Goal: Task Accomplishment & Management: Manage account settings

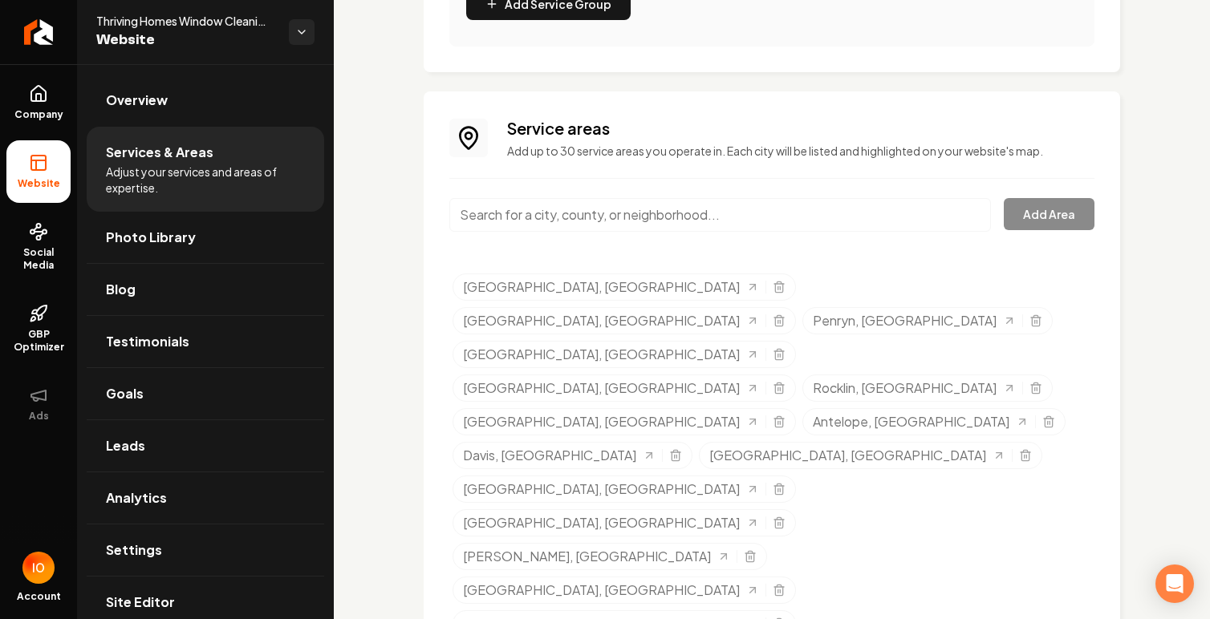
scroll to position [1175, 0]
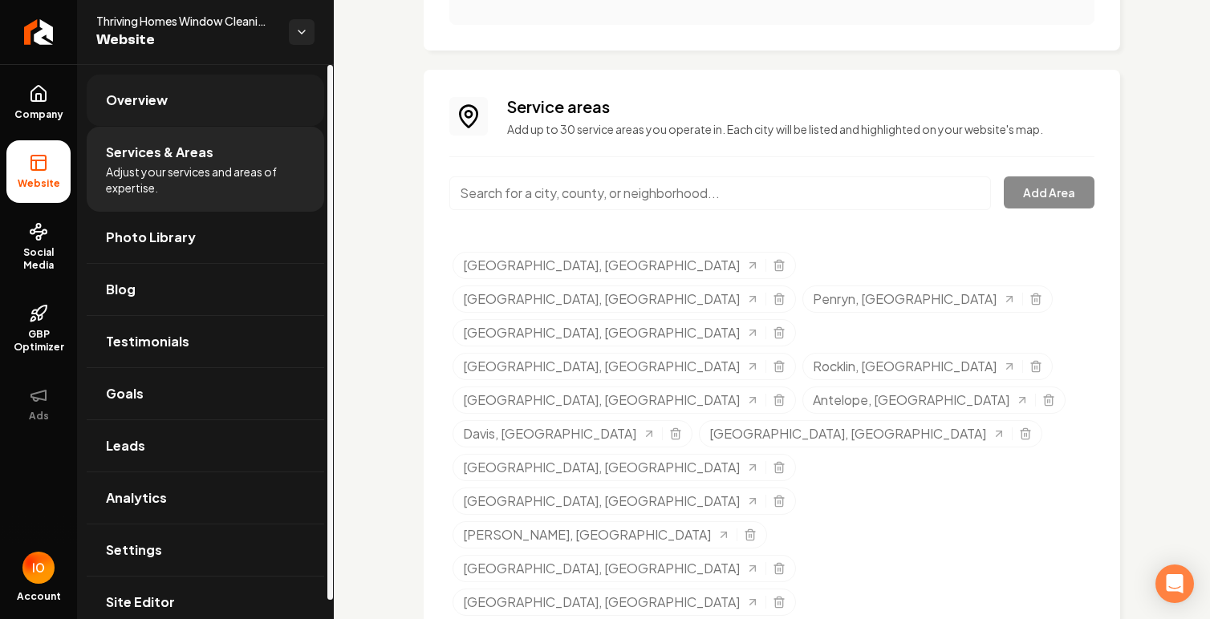
click at [214, 108] on link "Overview" at bounding box center [205, 100] width 237 height 51
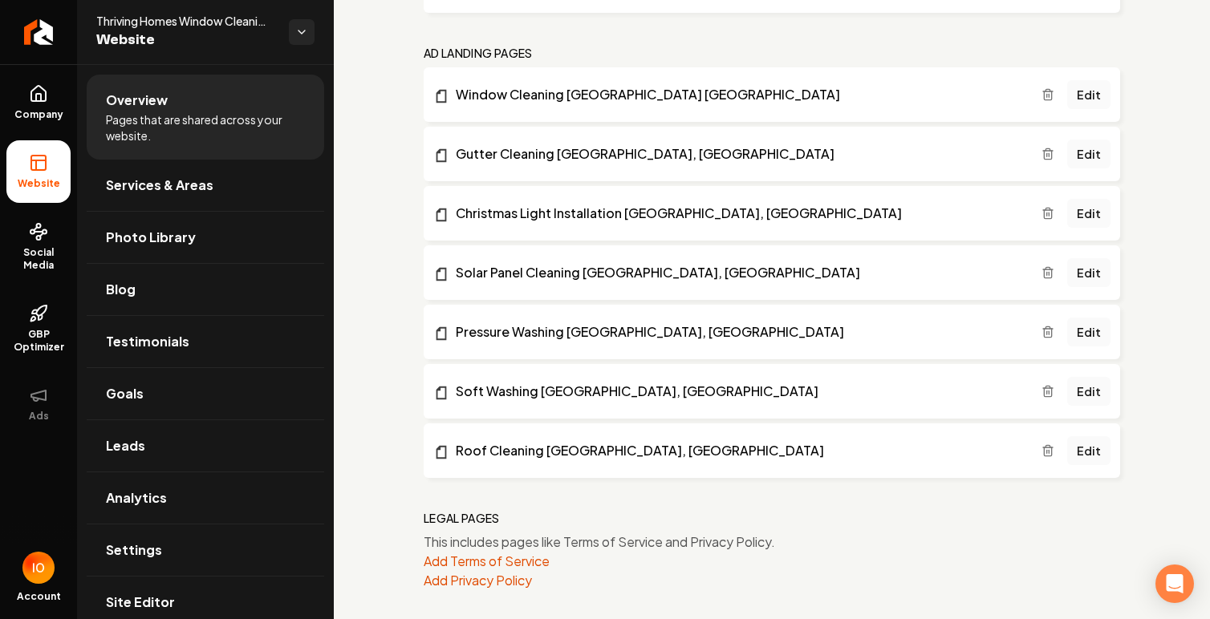
scroll to position [3909, 0]
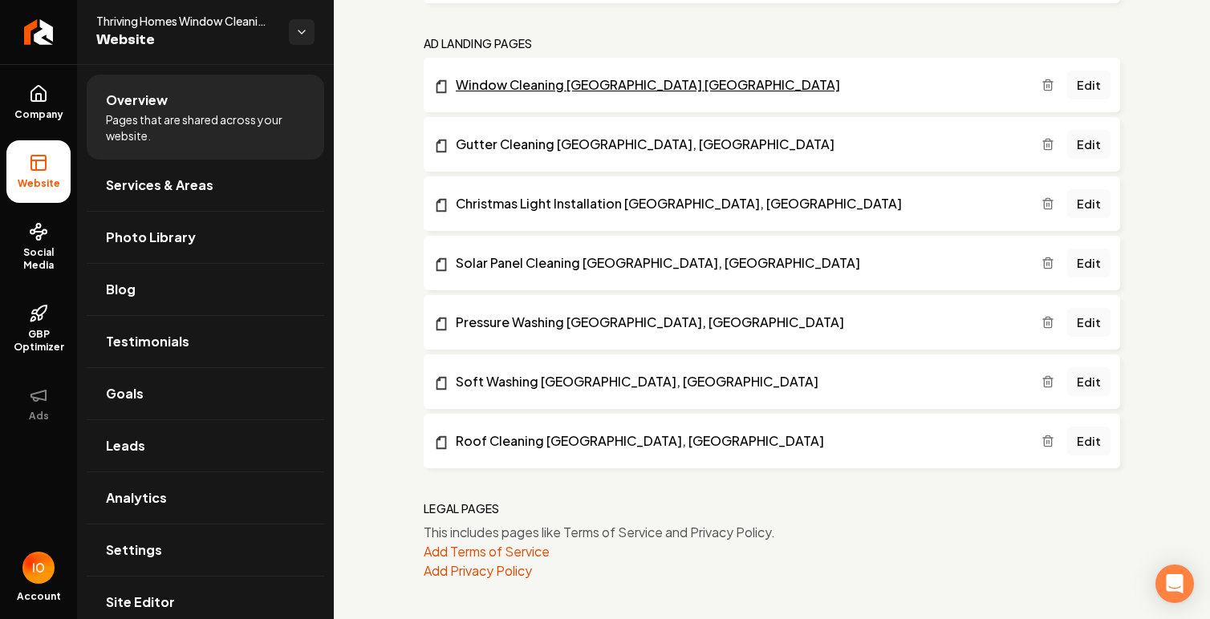
click at [597, 89] on link "Window Cleaning [GEOGRAPHIC_DATA] [GEOGRAPHIC_DATA]" at bounding box center [737, 84] width 608 height 19
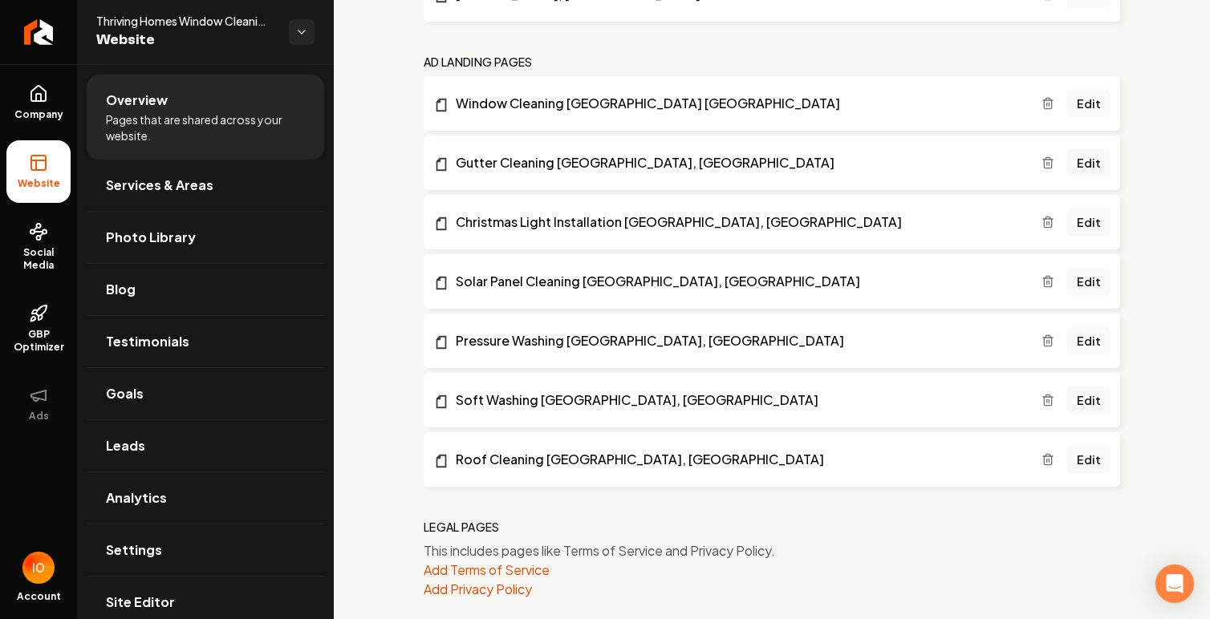
scroll to position [3871, 0]
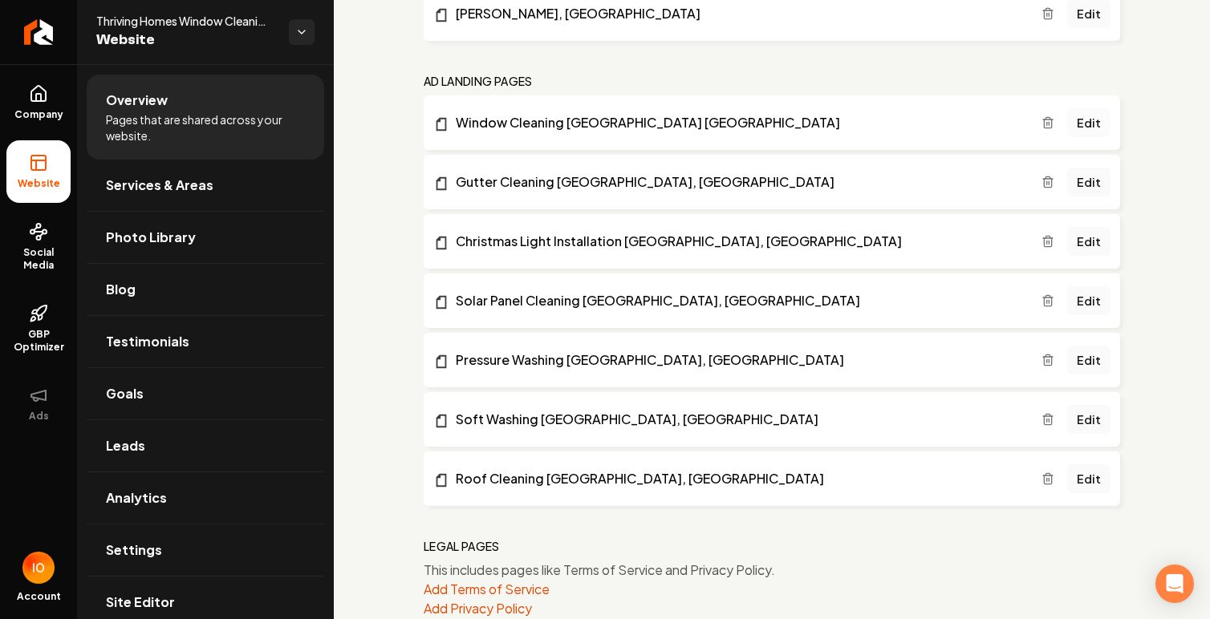
click at [1096, 122] on link "Edit" at bounding box center [1088, 122] width 43 height 29
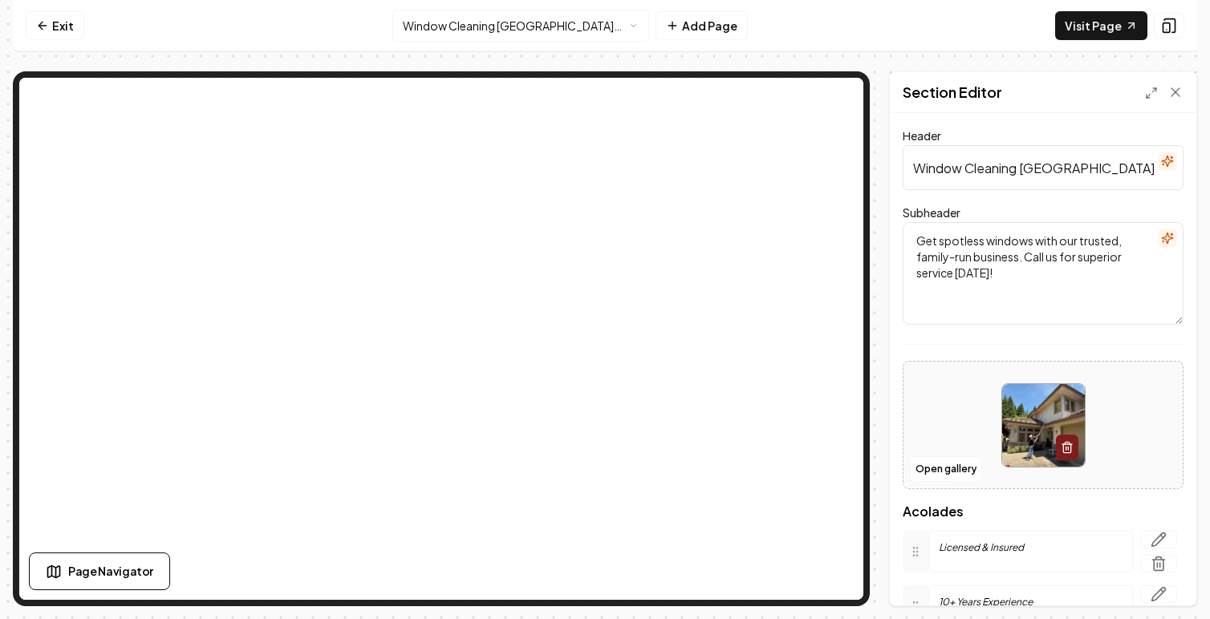
click at [914, 171] on input "Window Cleaning [GEOGRAPHIC_DATA]" at bounding box center [1043, 167] width 281 height 45
drag, startPoint x: 1019, startPoint y: 171, endPoint x: 907, endPoint y: 172, distance: 112.3
click at [907, 172] on input "#1 Family Owned Window Cleaning [GEOGRAPHIC_DATA]" at bounding box center [1043, 167] width 281 height 45
drag, startPoint x: 1065, startPoint y: 171, endPoint x: 979, endPoint y: 169, distance: 86.7
click at [979, 169] on input "Top Rated Family Owned Window Cleaning [GEOGRAPHIC_DATA]" at bounding box center [1043, 167] width 281 height 45
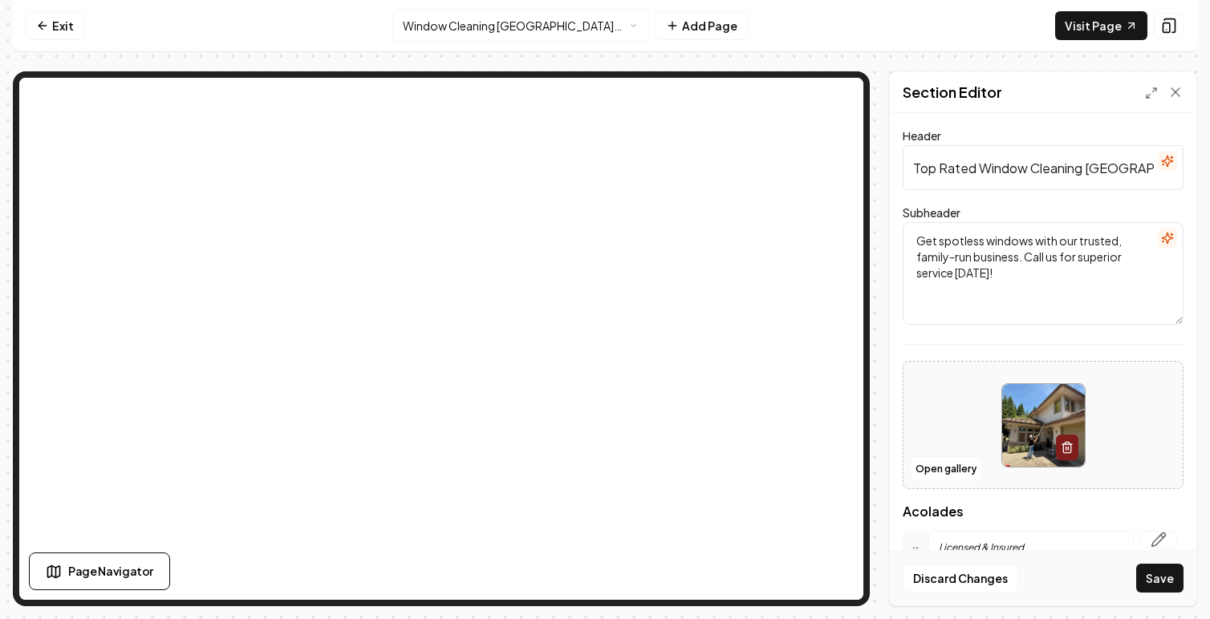
click at [1085, 172] on input "Top Rated Window Cleaning [GEOGRAPHIC_DATA]" at bounding box center [1043, 167] width 281 height 45
type input "Top Rated Window Cleaning In [GEOGRAPHIC_DATA]"
click at [1103, 197] on form "Header Top Rated Window Cleaning In [GEOGRAPHIC_DATA] Subheader Get spotless wi…" at bounding box center [1043, 474] width 281 height 685
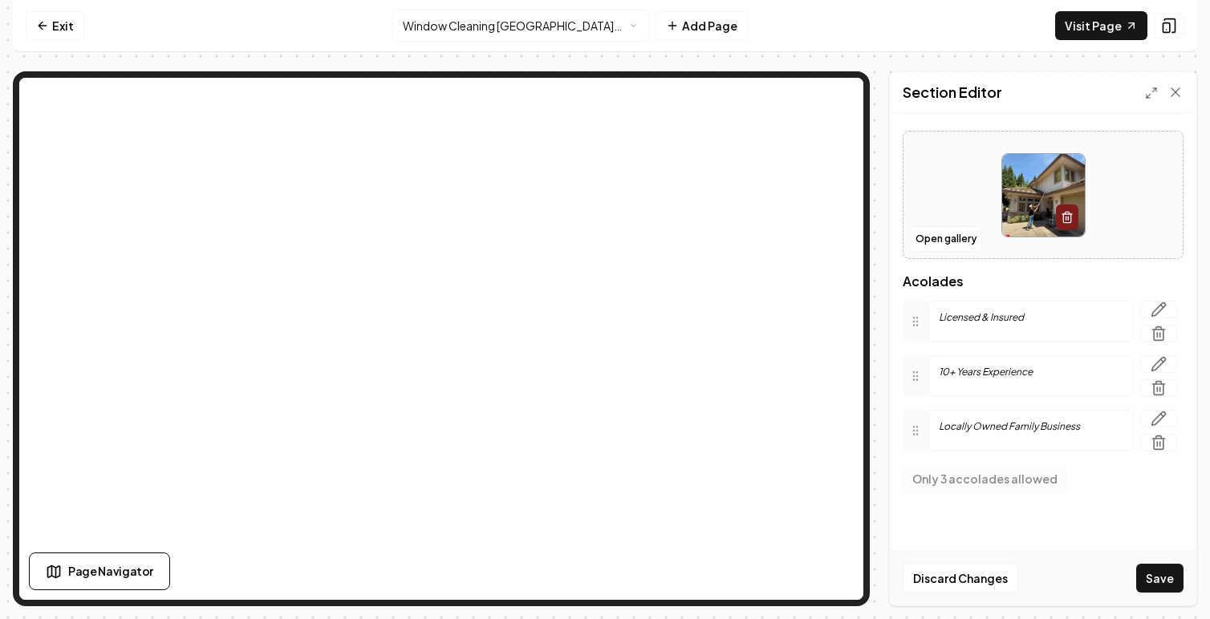
scroll to position [231, 0]
click at [1169, 582] on button "Save" at bounding box center [1159, 578] width 47 height 29
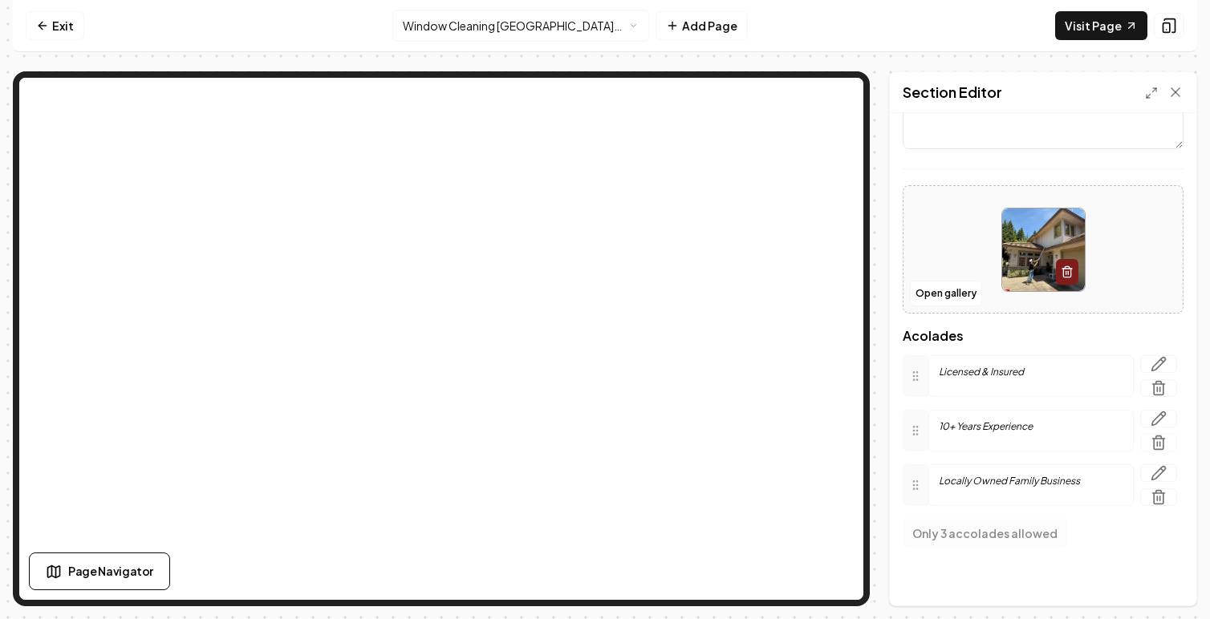
scroll to position [0, 0]
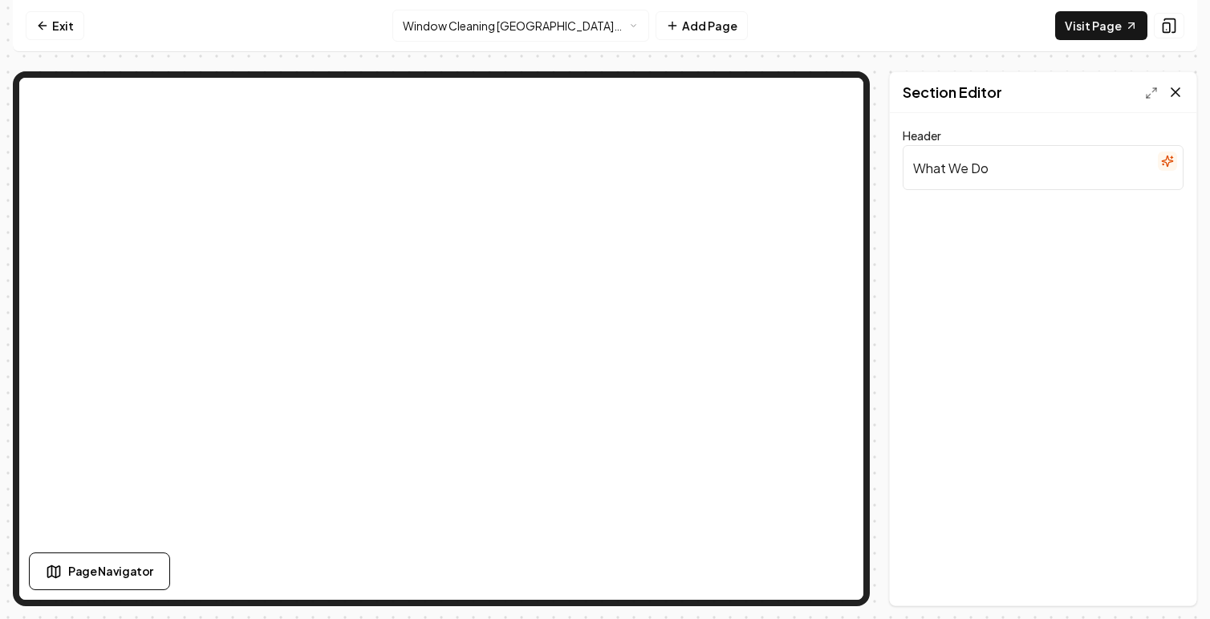
click at [1171, 94] on icon at bounding box center [1175, 92] width 16 height 16
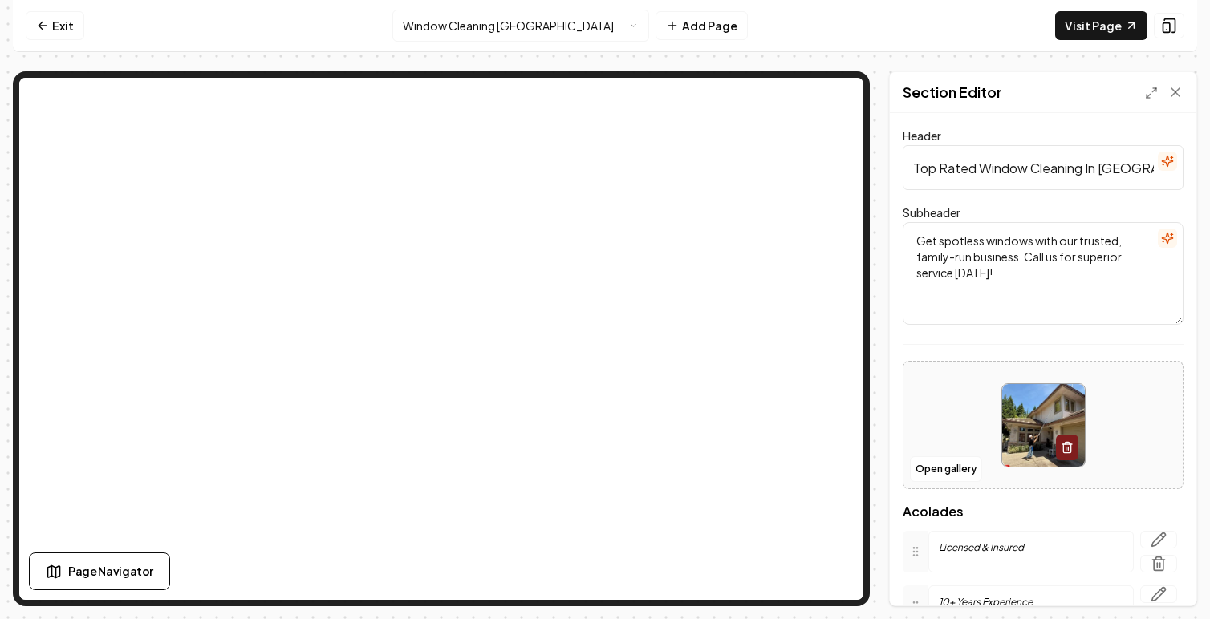
click at [1138, 8] on nav "Exit Window Cleaning [GEOGRAPHIC_DATA] [GEOGRAPHIC_DATA] Add Page Visit Page" at bounding box center [605, 26] width 1184 height 52
click at [1130, 18] on link "Visit Page" at bounding box center [1101, 25] width 92 height 29
click at [54, 34] on link "Exit" at bounding box center [55, 25] width 59 height 29
